Goal: Entertainment & Leisure: Browse casually

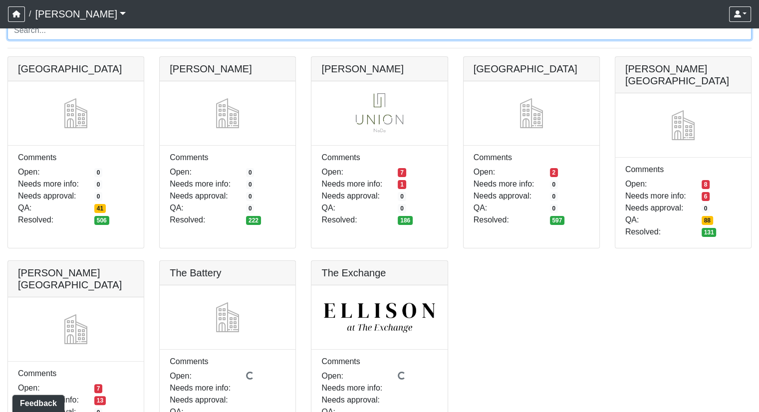
scroll to position [100, 0]
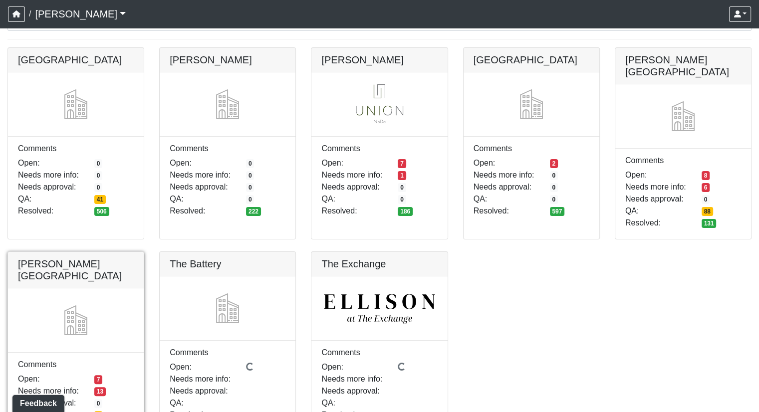
click at [86, 252] on link at bounding box center [76, 252] width 136 height 0
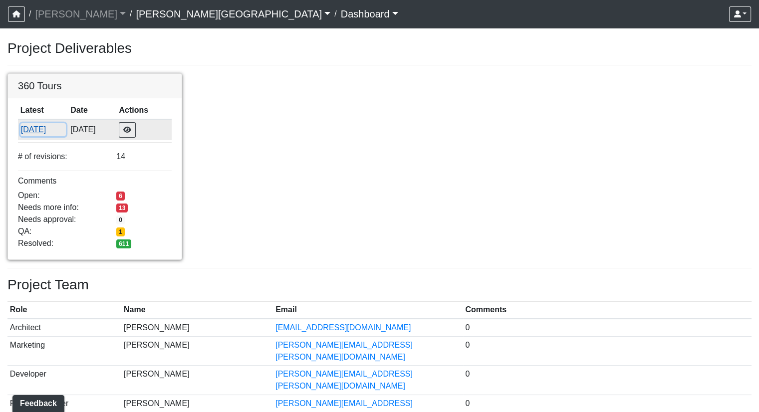
click at [34, 130] on button "9/18/2025" at bounding box center [42, 129] width 45 height 13
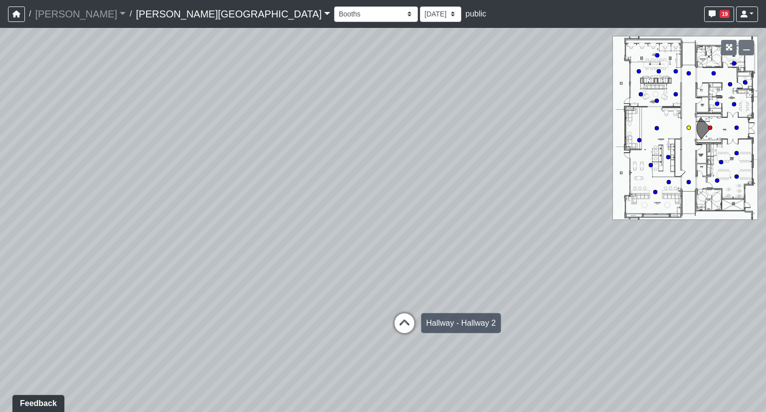
click at [404, 318] on icon at bounding box center [405, 328] width 30 height 30
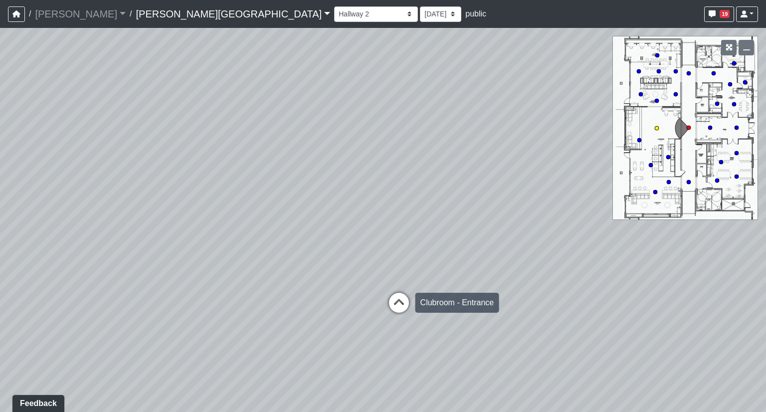
click at [398, 306] on icon at bounding box center [399, 308] width 30 height 30
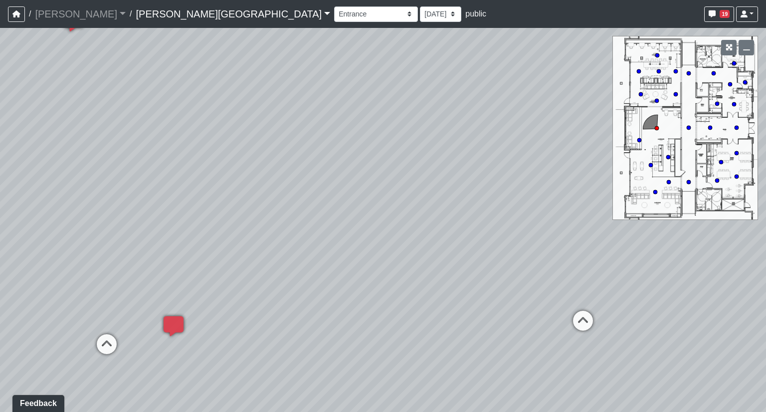
drag, startPoint x: 589, startPoint y: 285, endPoint x: 269, endPoint y: 295, distance: 319.9
click at [269, 295] on div "Loading... Hallway - Hallway 2 Loading... Entry Loading... Clubroom - Entrance …" at bounding box center [383, 220] width 766 height 384
drag, startPoint x: 561, startPoint y: 288, endPoint x: 330, endPoint y: 283, distance: 231.0
click at [330, 283] on div "Loading... Hallway - Hallway 2 Loading... Entry Loading... Clubroom - Entrance …" at bounding box center [383, 220] width 766 height 384
drag, startPoint x: 637, startPoint y: 283, endPoint x: 244, endPoint y: 278, distance: 392.6
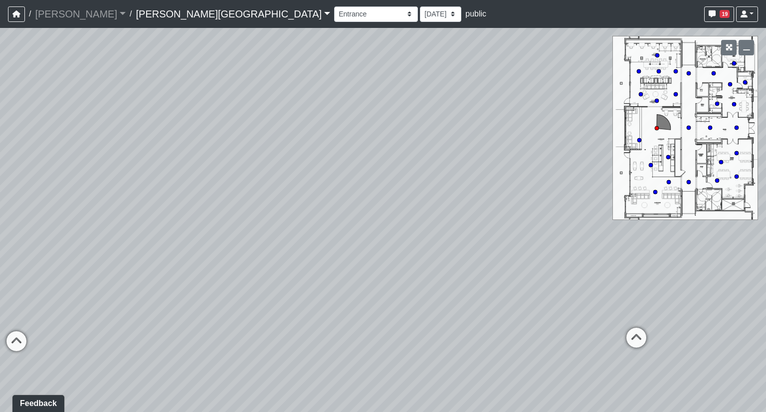
click at [244, 278] on div "Loading... Hallway - Hallway 2 Loading... Entry Loading... Clubroom - Entrance …" at bounding box center [383, 220] width 766 height 384
drag, startPoint x: 598, startPoint y: 276, endPoint x: 385, endPoint y: 272, distance: 213.6
click at [385, 272] on div "Loading... Hallway - Hallway 2 Loading... Entry Loading... Clubroom - Entrance …" at bounding box center [383, 220] width 766 height 384
click at [441, 307] on icon at bounding box center [442, 310] width 30 height 30
click at [430, 326] on icon at bounding box center [427, 332] width 30 height 30
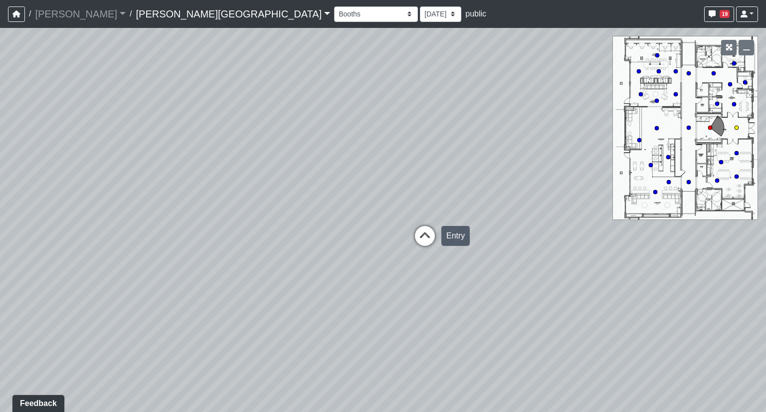
click at [421, 238] on icon at bounding box center [425, 241] width 30 height 30
select select "jjYrwuVTQNM22FbxVCQ1FR"
drag, startPoint x: 538, startPoint y: 311, endPoint x: 147, endPoint y: 299, distance: 390.8
click at [147, 299] on div "Loading... Hallway - Hallway 2 Loading... Entry Loading... Clubroom - Entrance …" at bounding box center [383, 220] width 766 height 384
drag, startPoint x: 460, startPoint y: 307, endPoint x: 240, endPoint y: 299, distance: 220.1
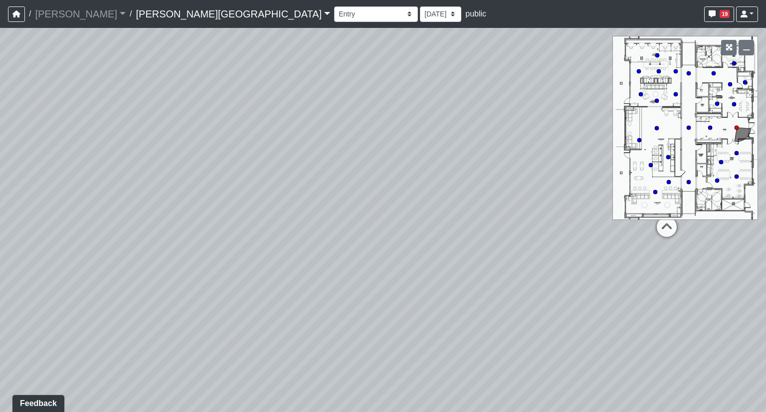
click at [251, 299] on div "Loading... Hallway - Hallway 2 Loading... Entry Loading... Clubroom - Entrance …" at bounding box center [383, 220] width 766 height 384
drag, startPoint x: 498, startPoint y: 280, endPoint x: 16, endPoint y: 272, distance: 482.0
click at [16, 272] on div "Loading... Hallway - Hallway 2 Loading... Entry Loading... Clubroom - Entrance …" at bounding box center [383, 220] width 766 height 384
